Goal: Information Seeking & Learning: Learn about a topic

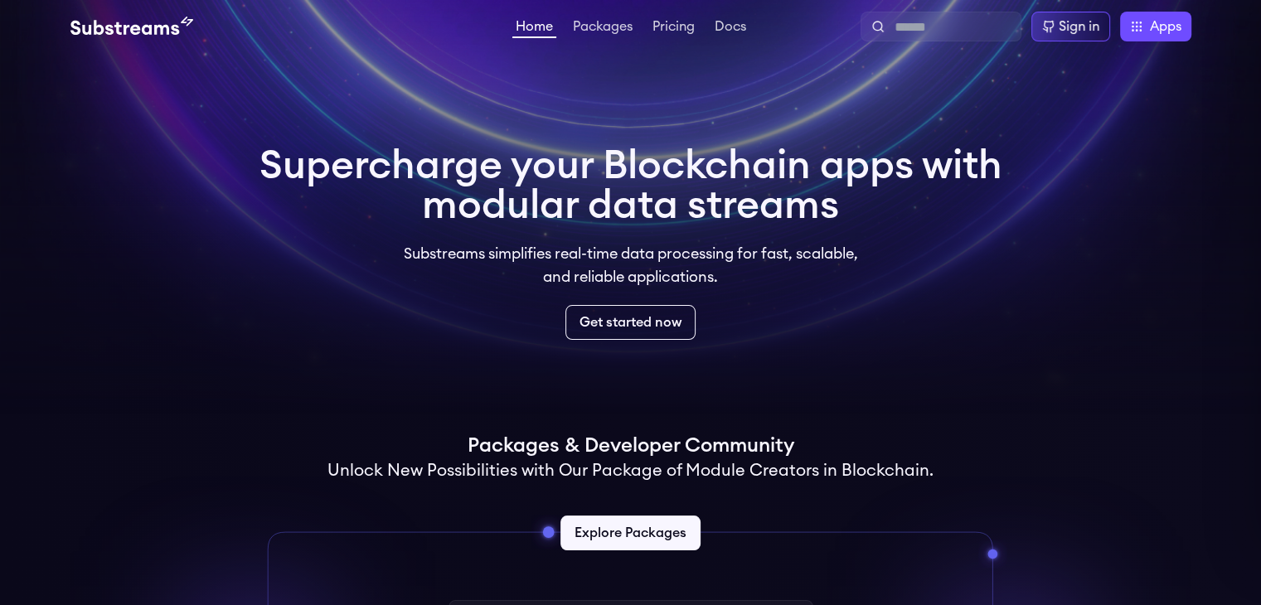
click at [154, 226] on video at bounding box center [630, 207] width 1261 height 414
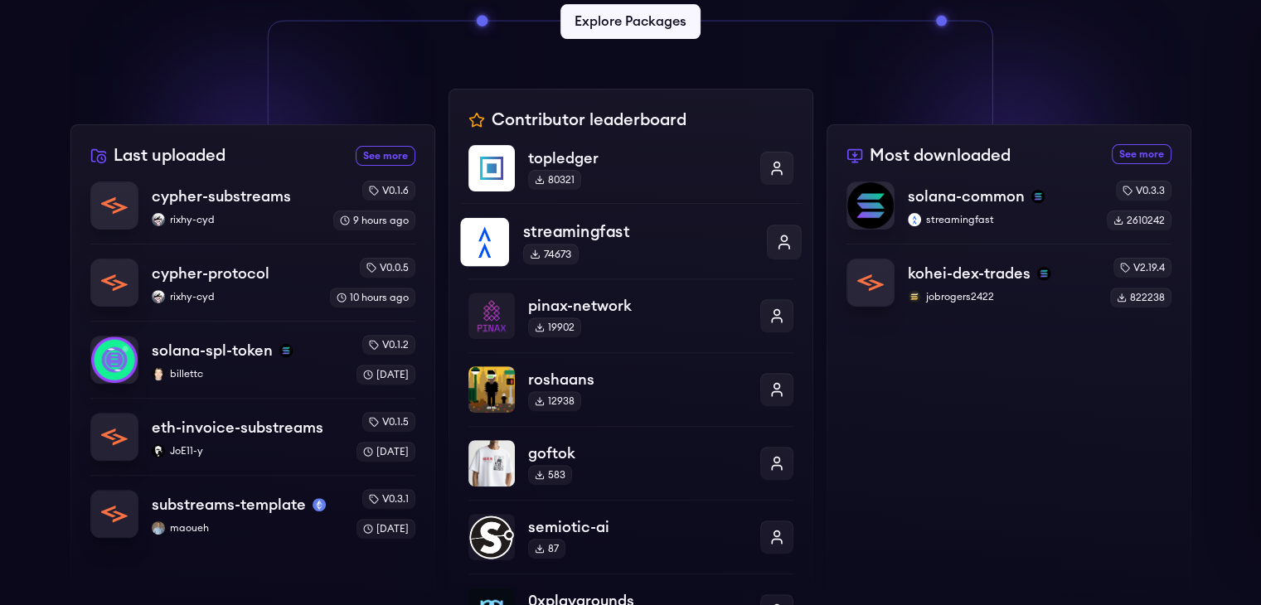
scroll to position [414, 0]
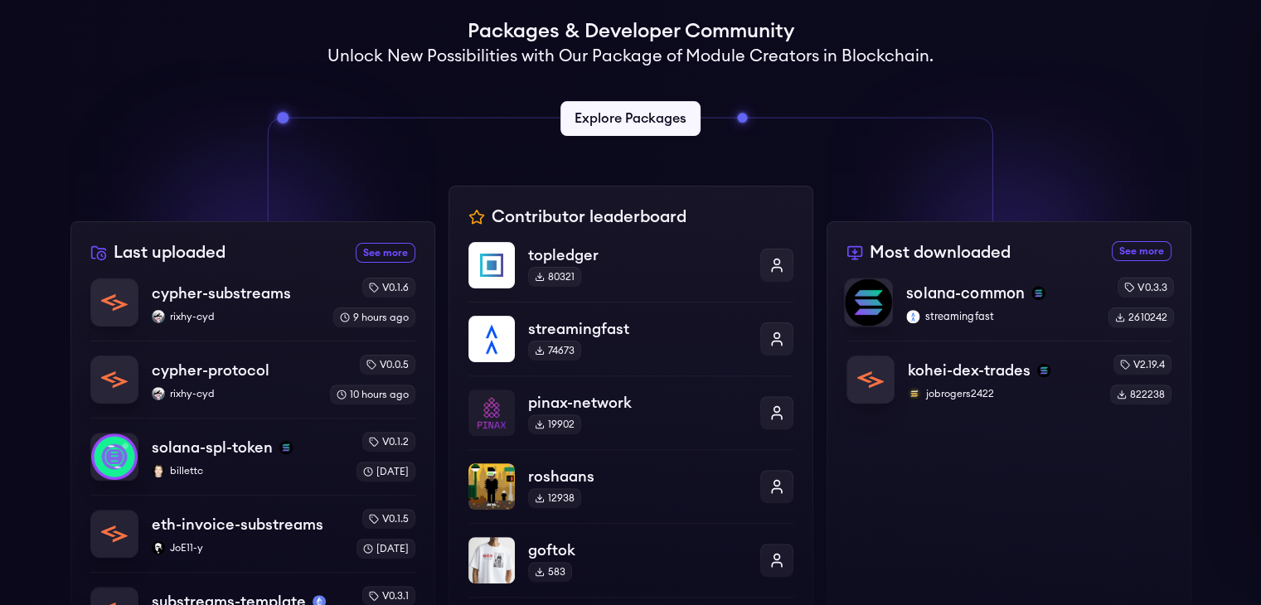
click at [951, 299] on p "solana-common" at bounding box center [965, 293] width 119 height 23
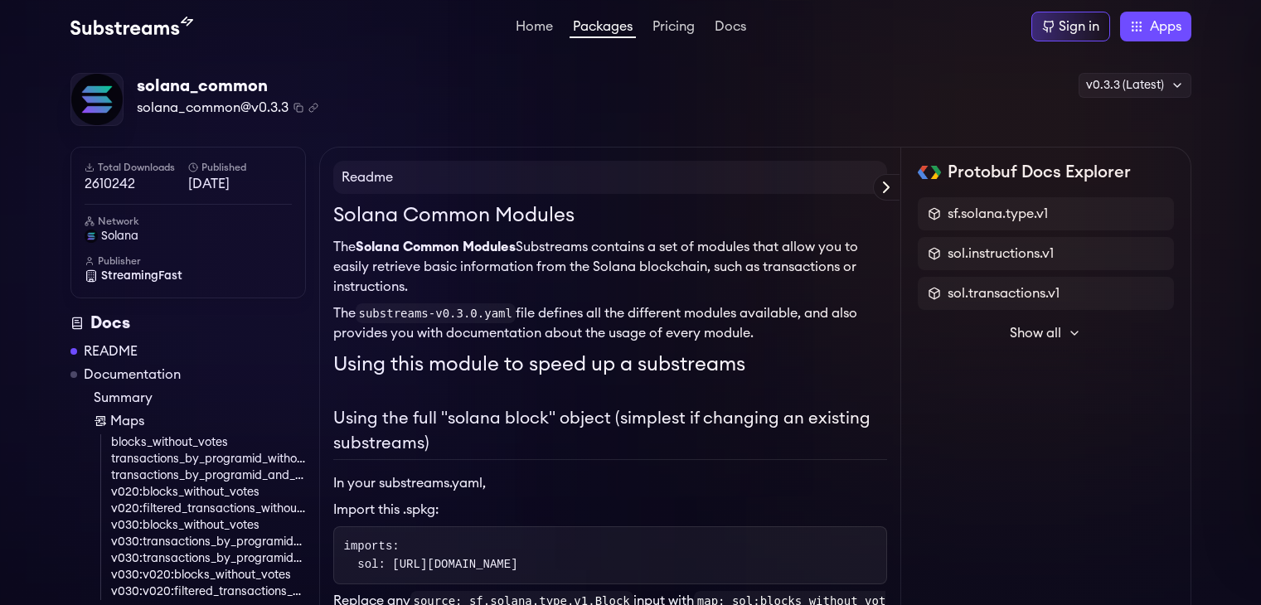
scroll to position [83, 0]
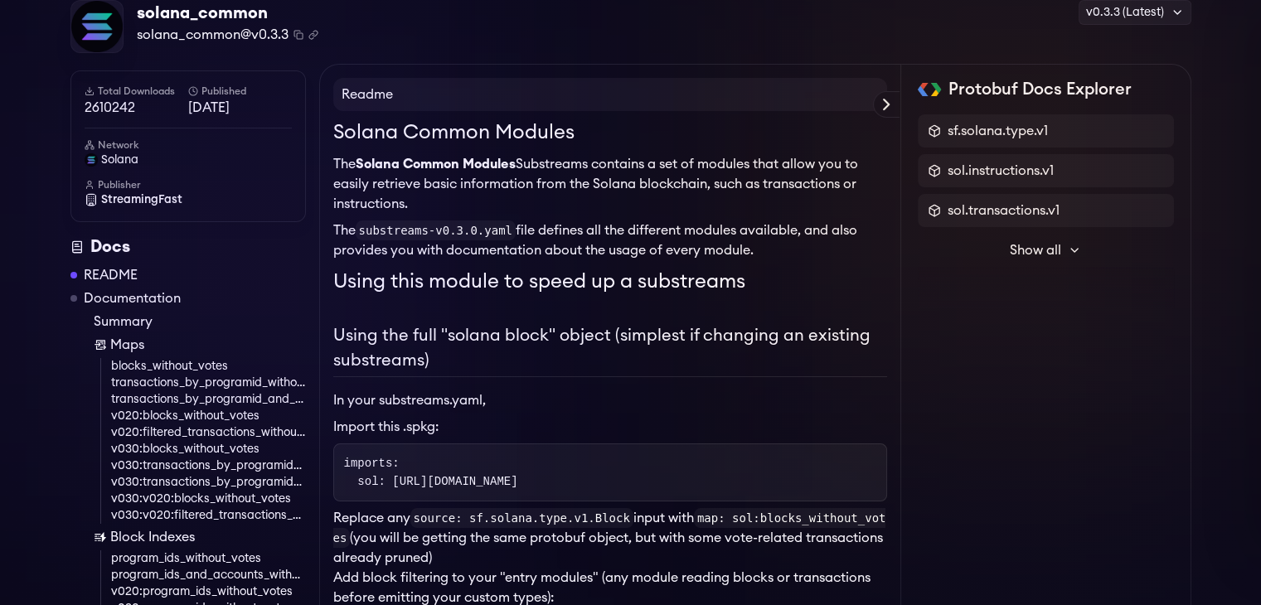
click at [1046, 246] on span "Show all" at bounding box center [1035, 250] width 51 height 20
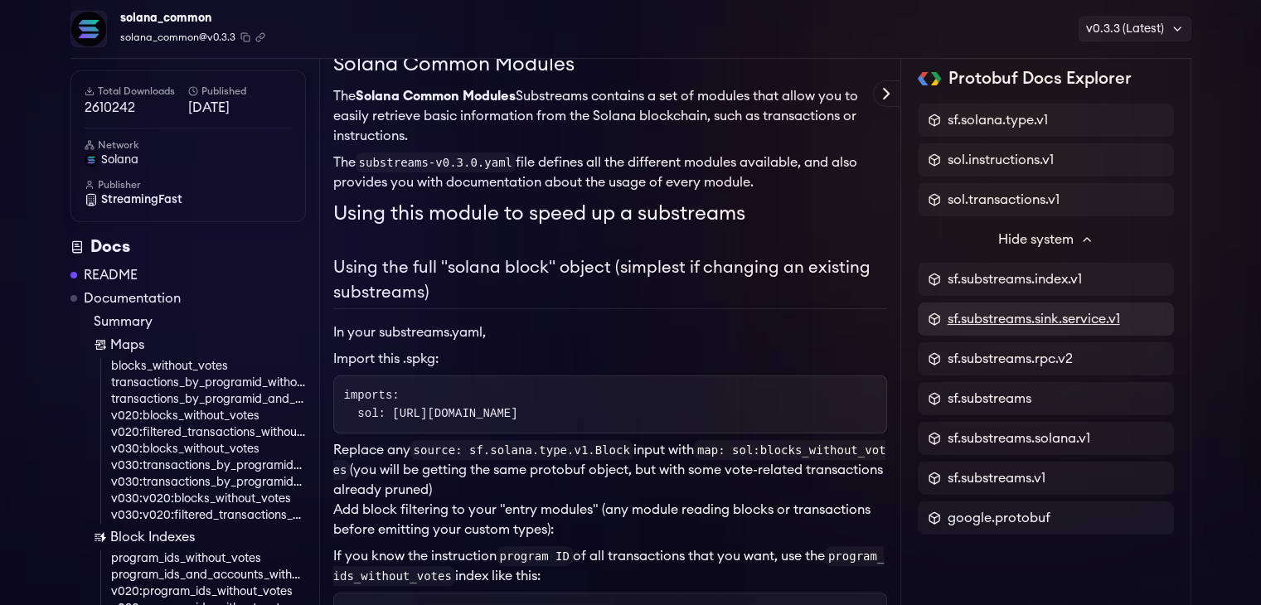
scroll to position [166, 0]
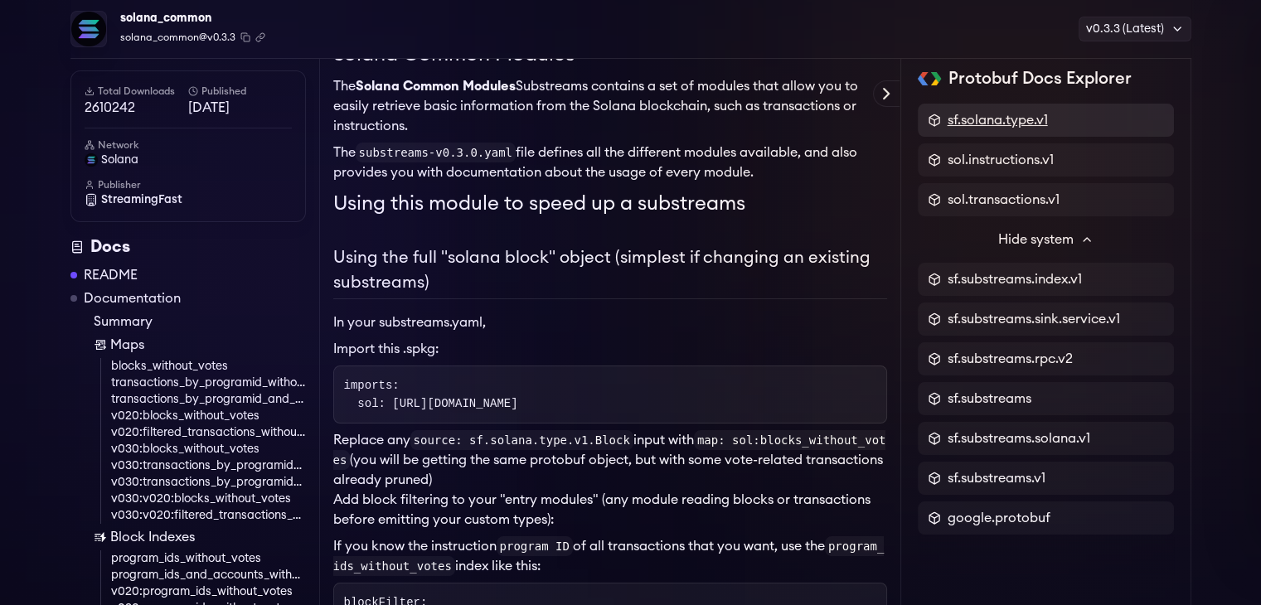
click at [1011, 119] on span "sf.solana.type.v1" at bounding box center [997, 120] width 100 height 20
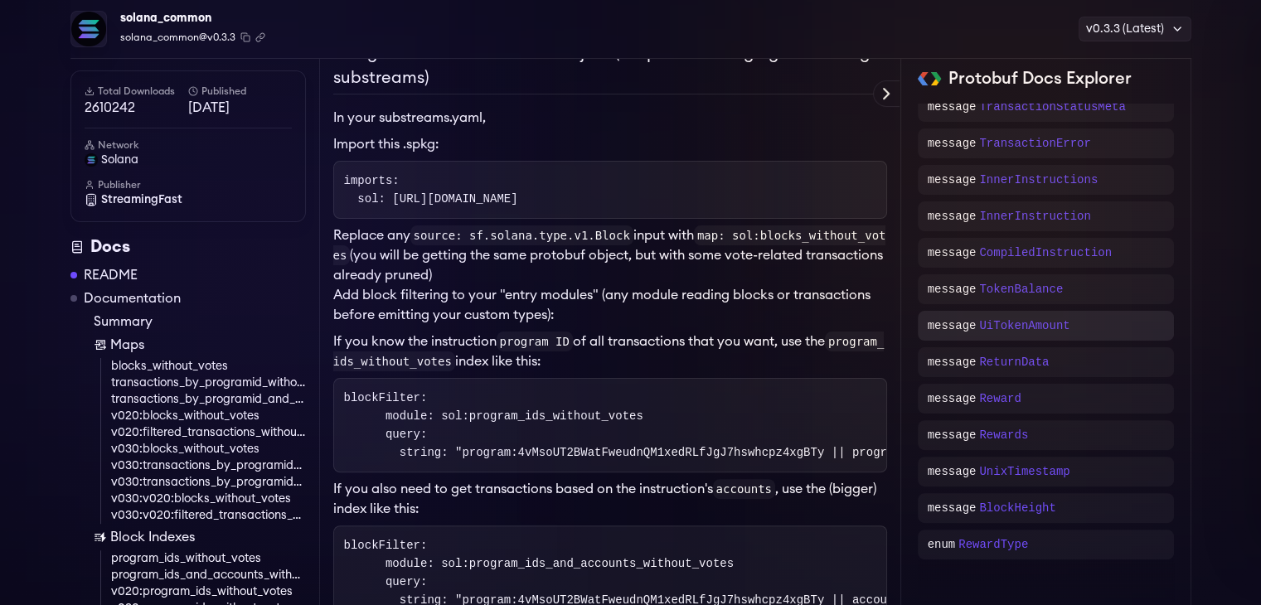
scroll to position [497, 0]
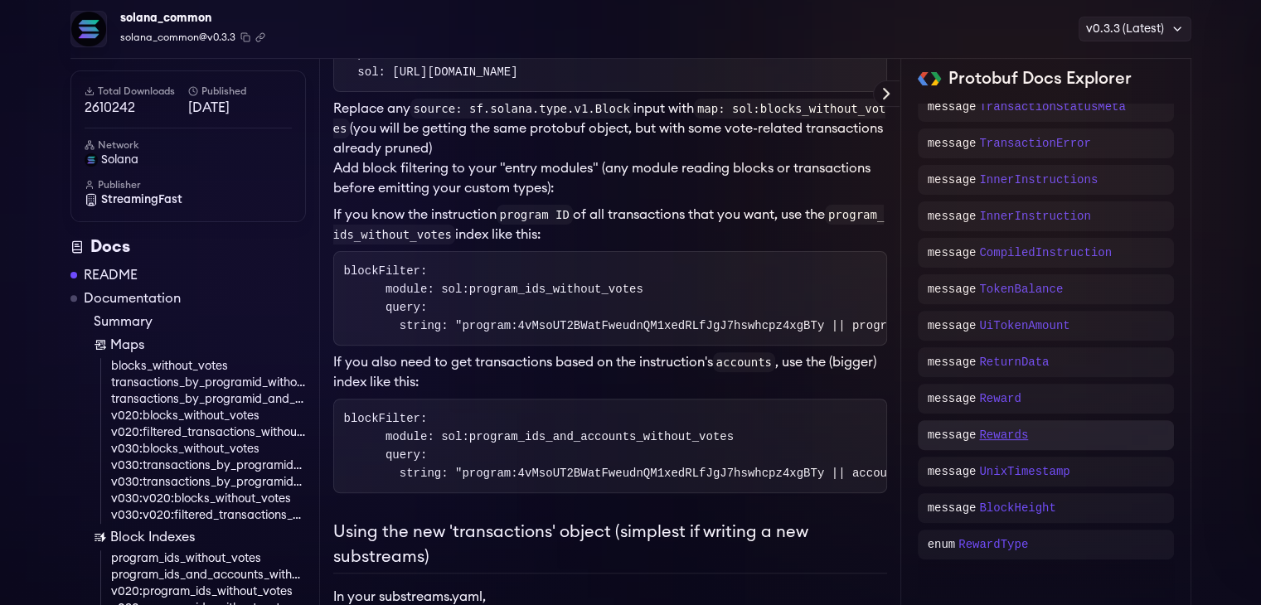
click at [1000, 433] on p "Rewards" at bounding box center [1003, 435] width 49 height 17
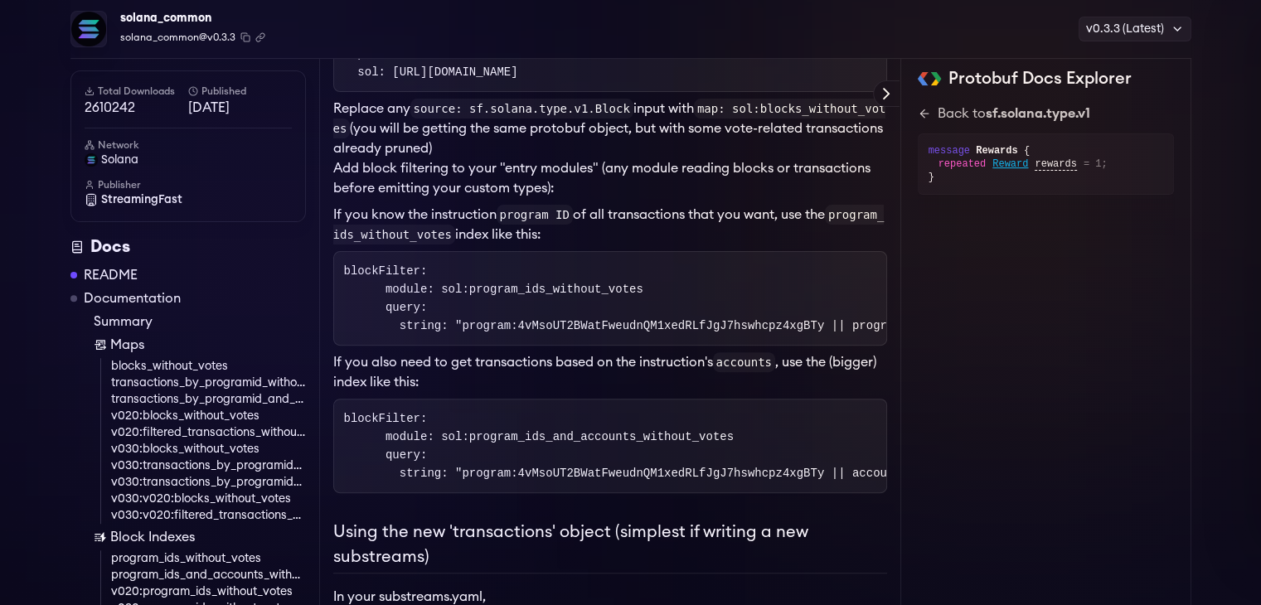
click at [928, 116] on icon at bounding box center [924, 113] width 13 height 13
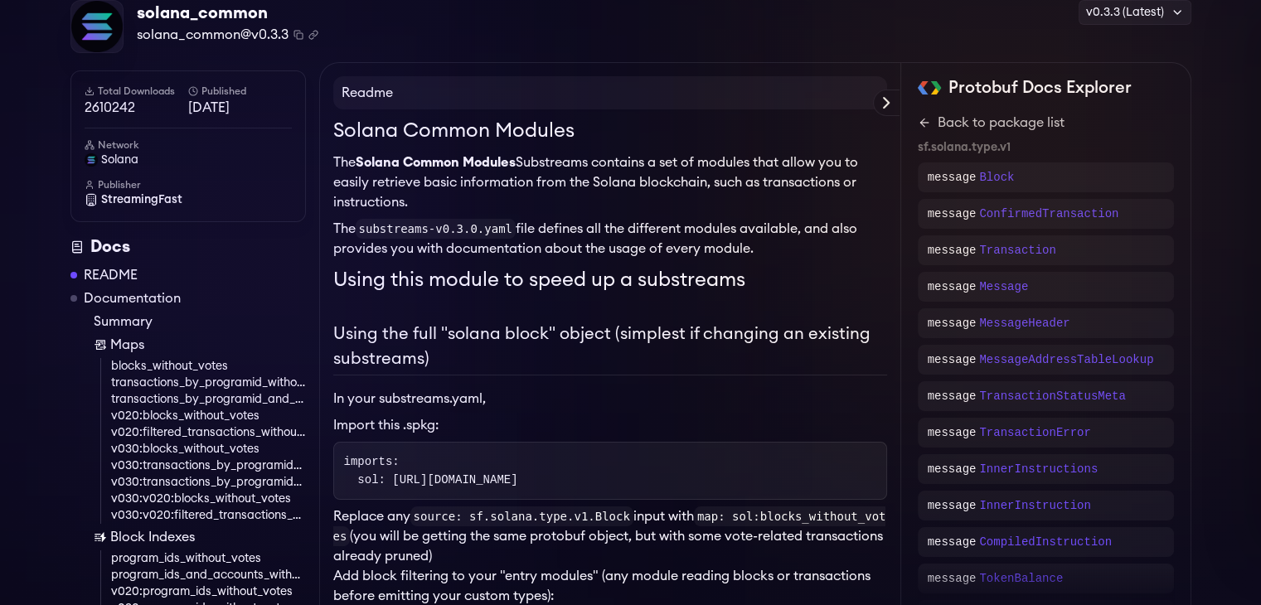
scroll to position [166, 0]
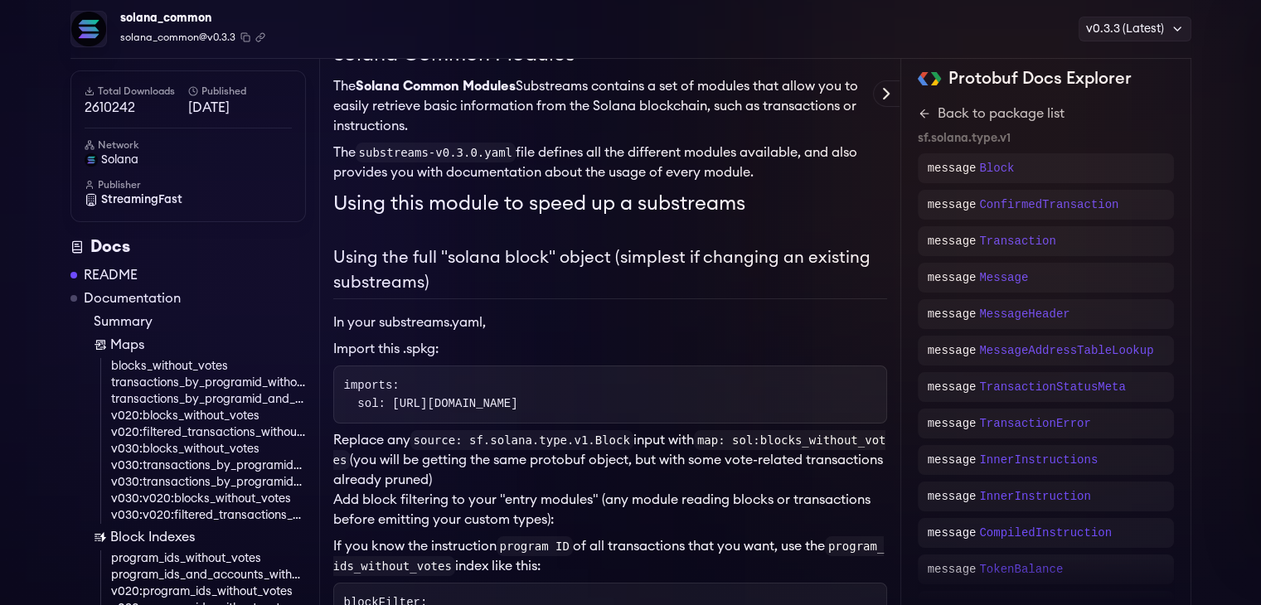
click at [679, 412] on pre "imports: sol: [URL][DOMAIN_NAME]" at bounding box center [610, 395] width 554 height 58
click at [518, 400] on code "imports: sol: [URL][DOMAIN_NAME]" at bounding box center [431, 394] width 174 height 31
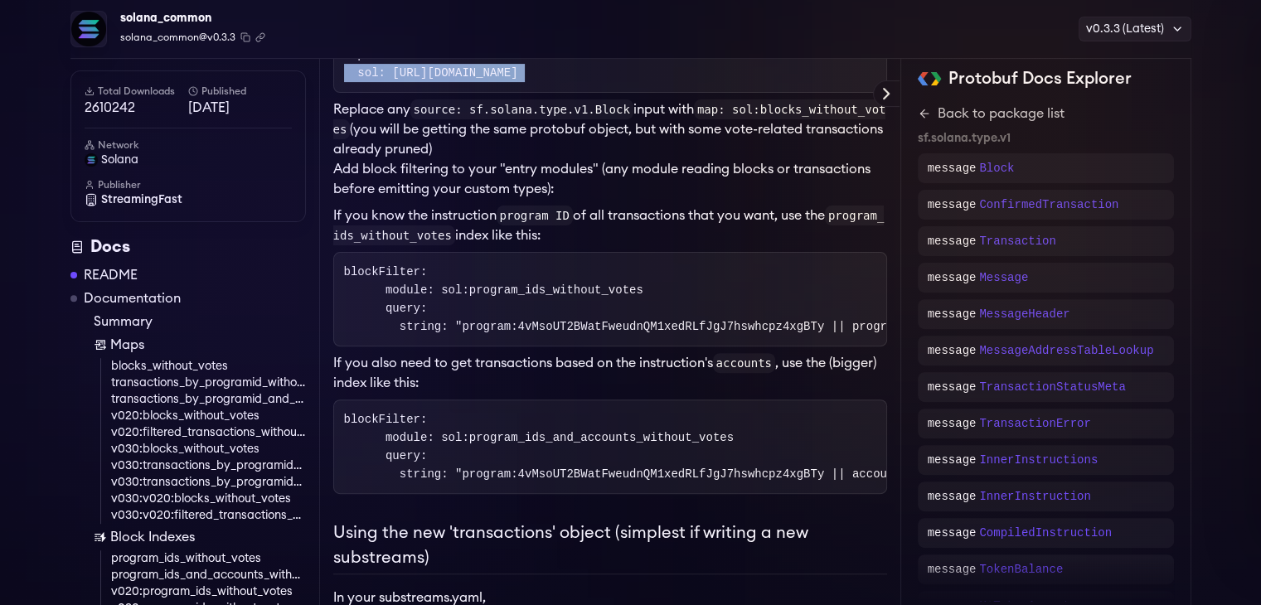
scroll to position [580, 0]
